Goal: Navigation & Orientation: Go to known website

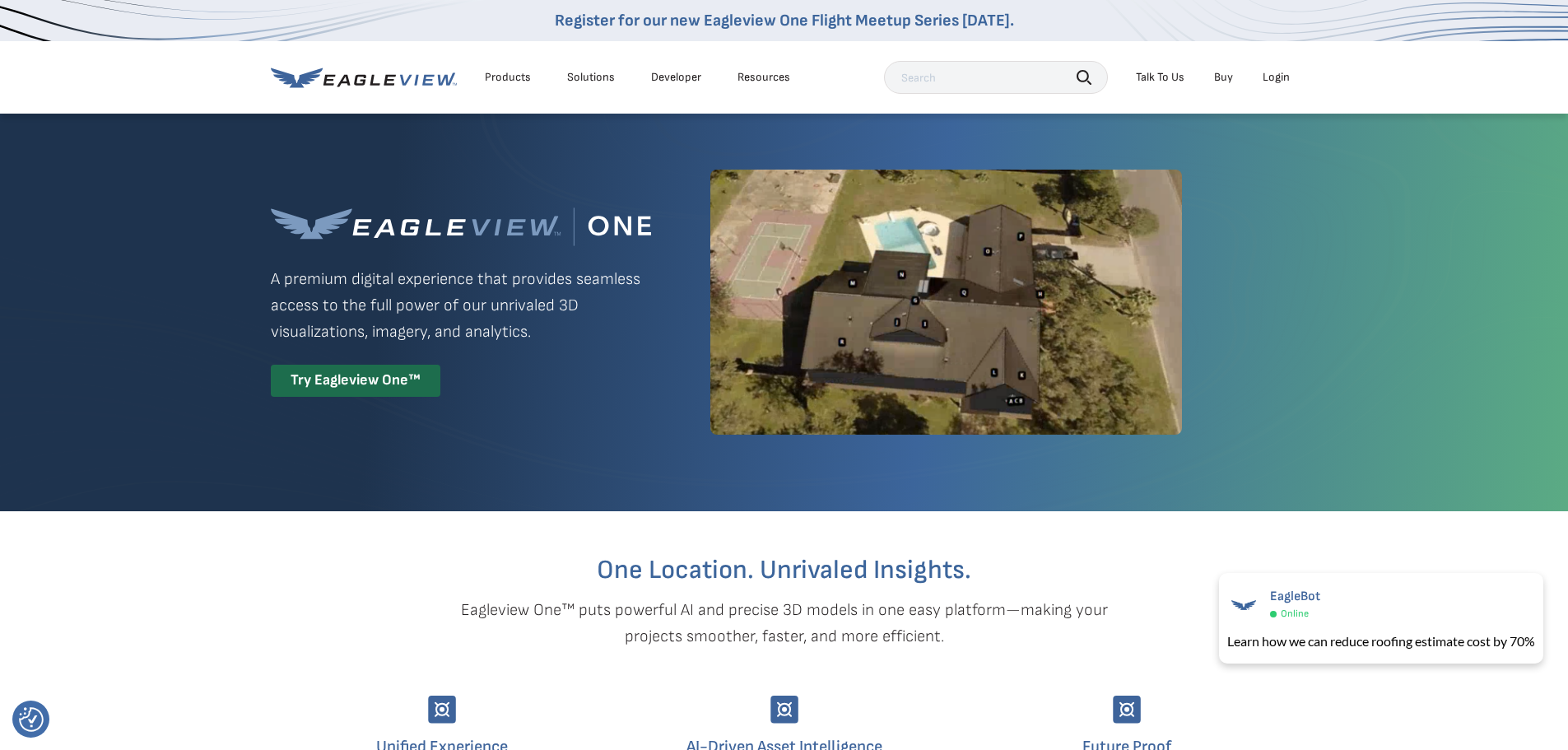
click at [1279, 76] on div "Login" at bounding box center [1276, 76] width 27 height 15
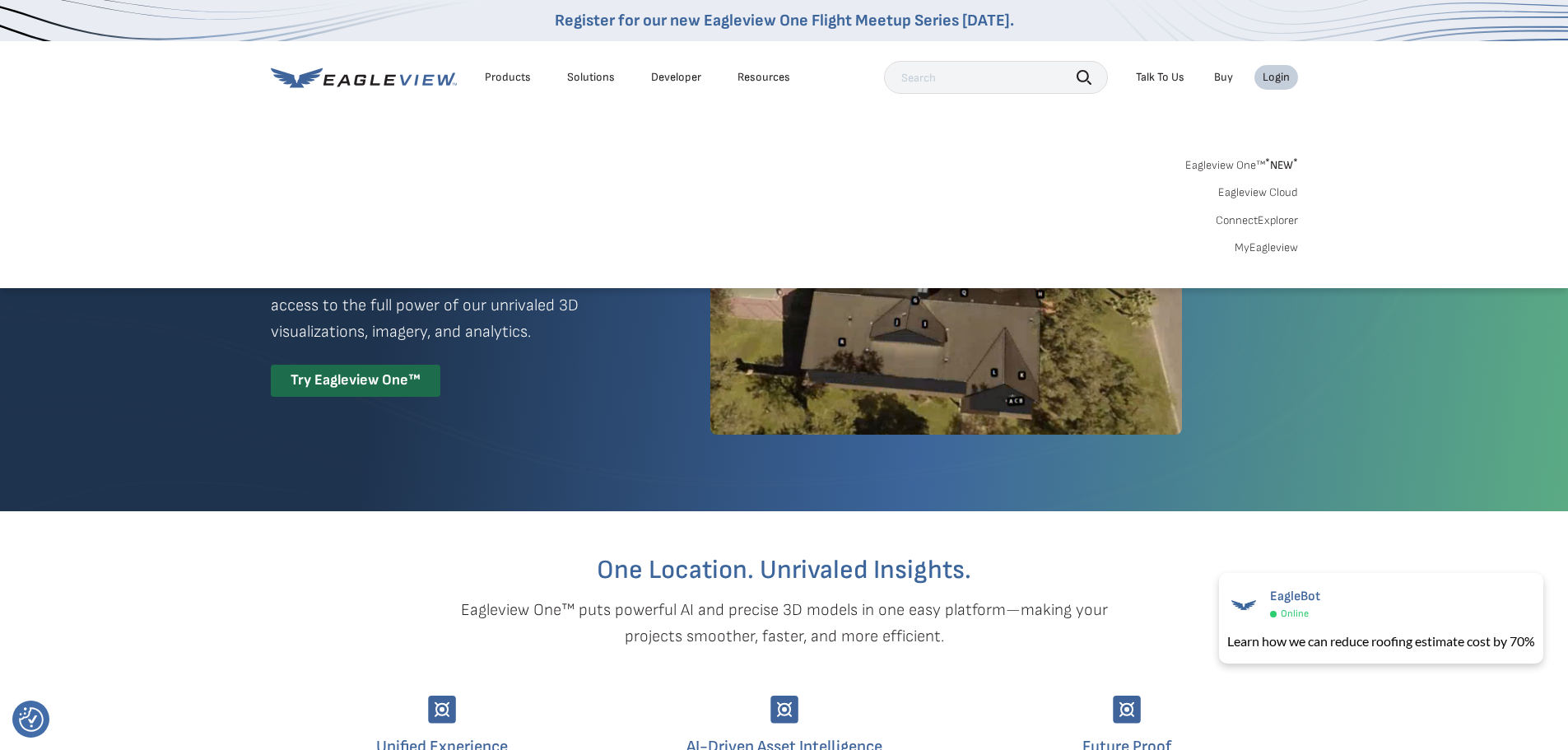
click at [1247, 159] on link "Eagleview One™ * NEW *" at bounding box center [1241, 162] width 112 height 19
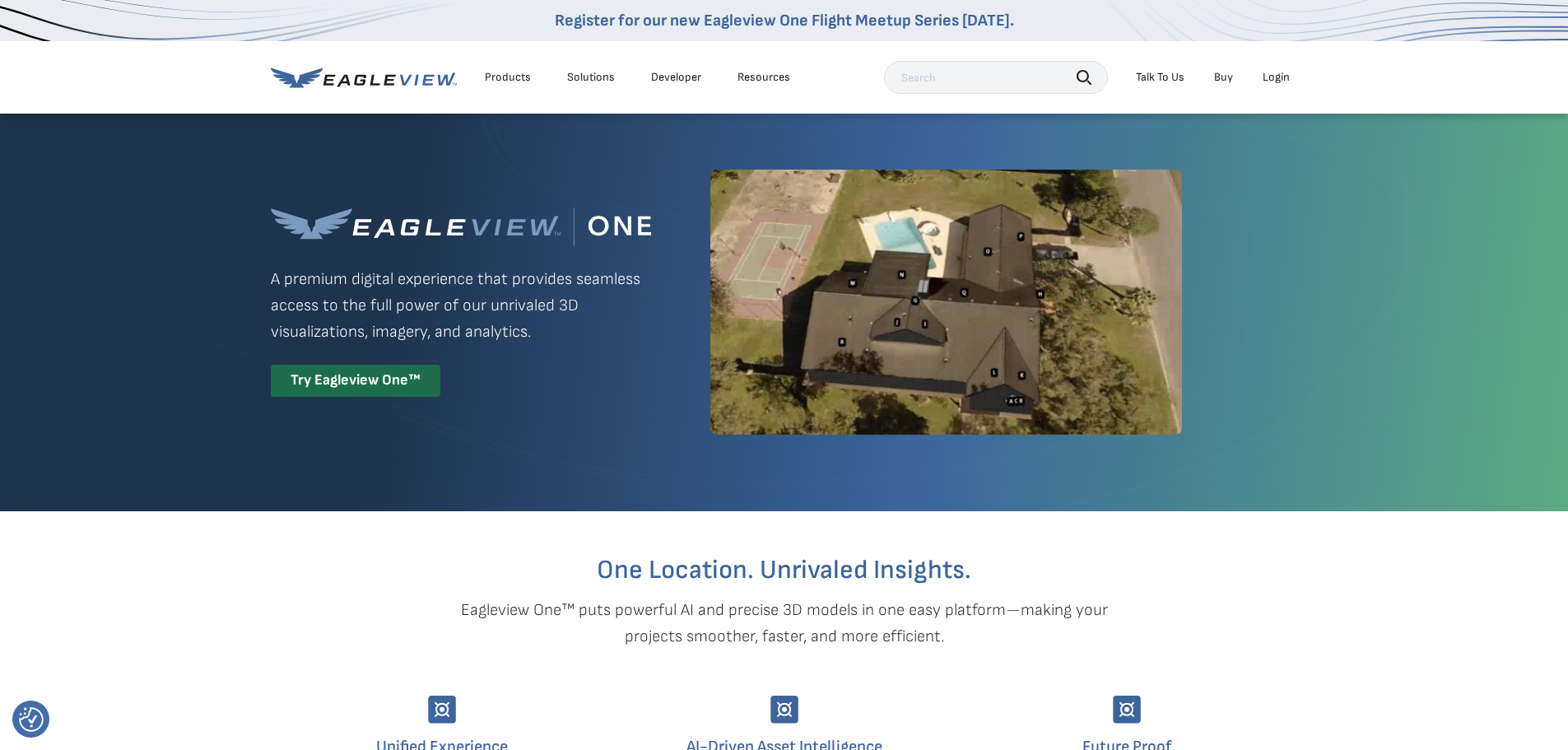
click at [1285, 72] on div "Login" at bounding box center [1276, 76] width 27 height 15
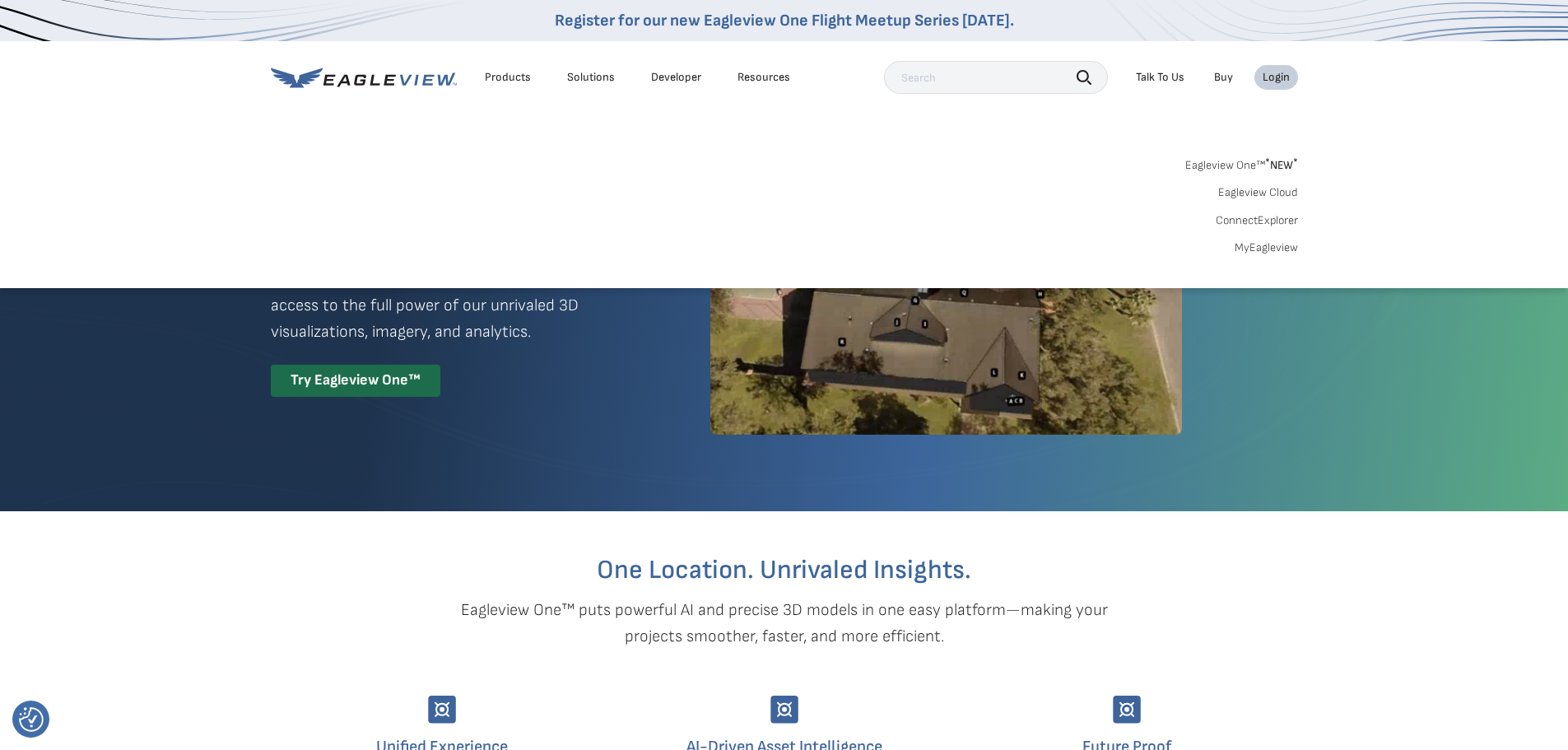
click at [1279, 173] on div "Eagleview One™ * NEW * Eagleview Cloud ConnectExplorer MyEagleview" at bounding box center [784, 204] width 1027 height 102
click at [1271, 197] on link "Eagleview Cloud" at bounding box center [1258, 192] width 80 height 15
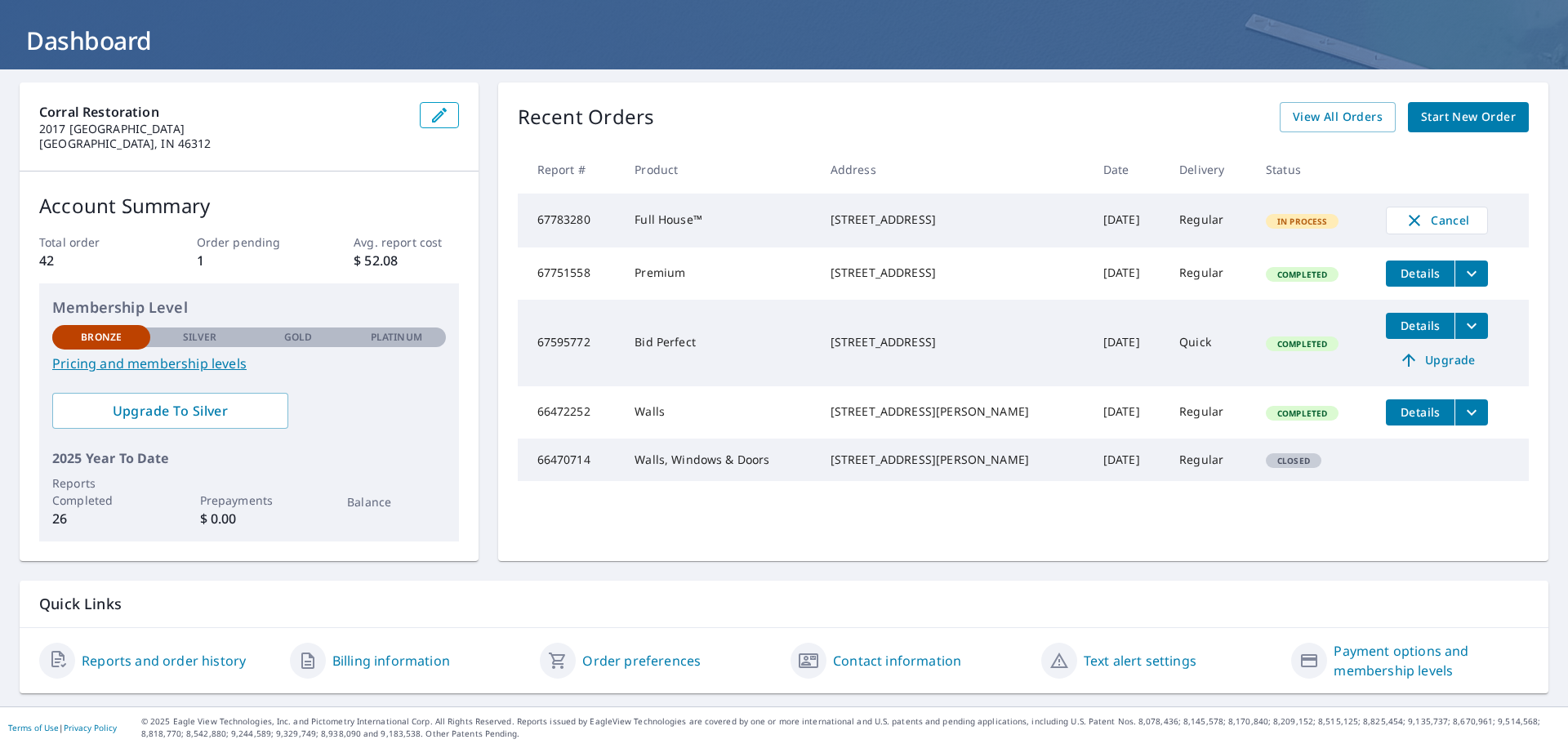
scroll to position [86, 0]
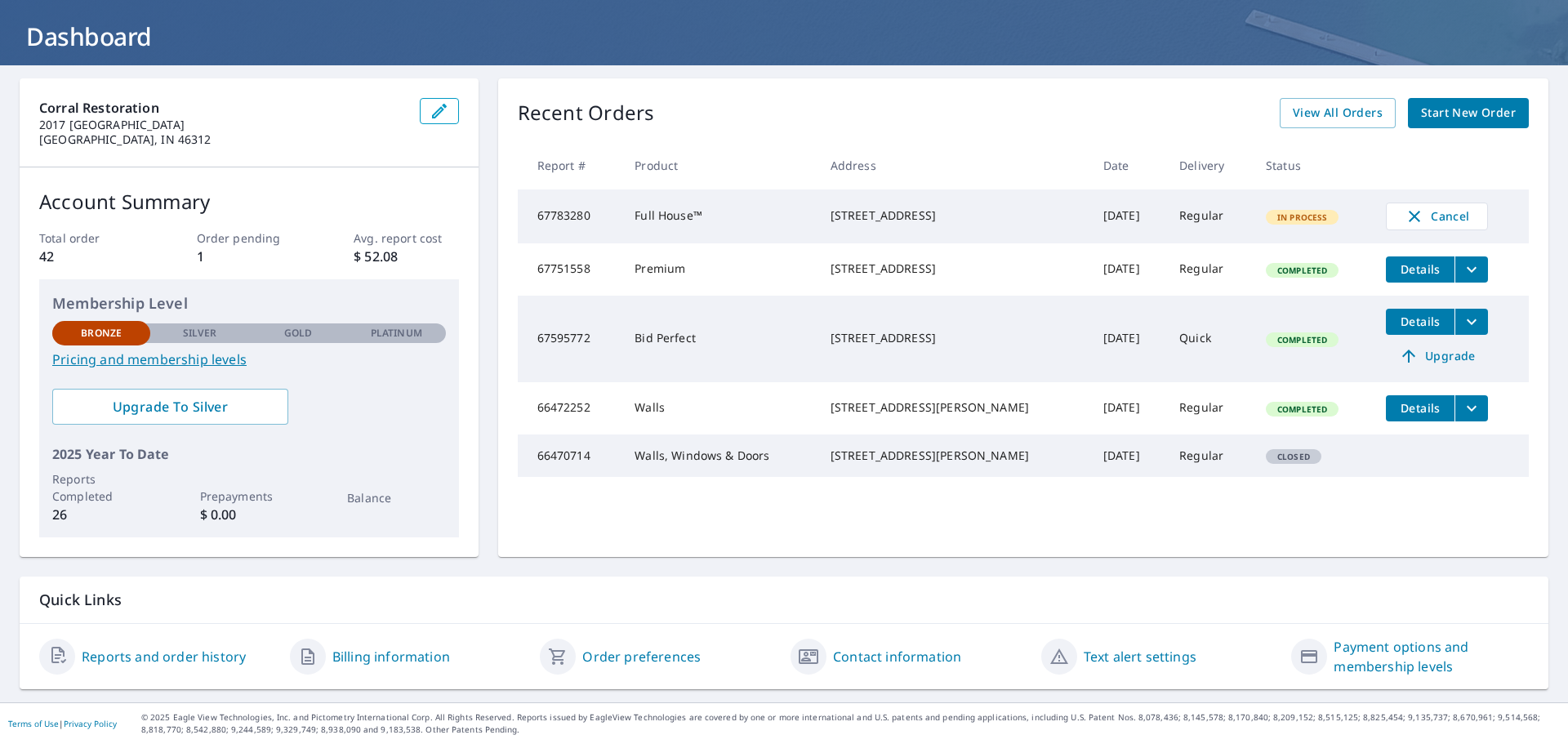
click at [187, 326] on div "Silver" at bounding box center [199, 333] width 98 height 20
click at [395, 337] on p "Platinum" at bounding box center [396, 332] width 51 height 14
